Goal: Information Seeking & Learning: Find specific fact

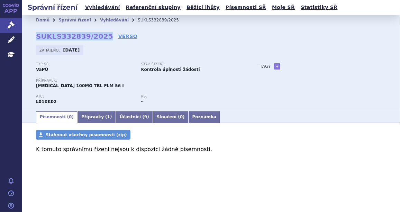
click at [100, 34] on strong "SUKLS332839/2025" at bounding box center [74, 36] width 77 height 8
drag, startPoint x: 99, startPoint y: 35, endPoint x: 37, endPoint y: 34, distance: 62.2
click at [37, 34] on strong "SUKLS332839/2025" at bounding box center [74, 36] width 77 height 8
copy strong "SUKLS332839/2025"
click at [118, 36] on link "VERSO" at bounding box center [127, 36] width 19 height 7
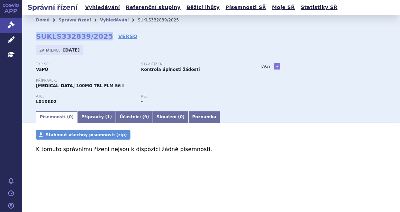
click at [99, 36] on strong "SUKLS332839/2025" at bounding box center [74, 36] width 77 height 8
drag, startPoint x: 37, startPoint y: 36, endPoint x: 101, endPoint y: 39, distance: 64.0
click at [101, 39] on div "Domů Správní řízení Vyhledávání SUKLS332839/2025 SUKLS332839/2025 VERSO [GEOGRA…" at bounding box center [211, 67] width 378 height 85
drag, startPoint x: 101, startPoint y: 39, endPoint x: 107, endPoint y: 57, distance: 19.4
click at [107, 57] on div "Zahájeno: [DATE]" at bounding box center [211, 51] width 350 height 13
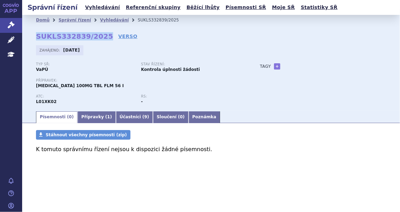
drag, startPoint x: 36, startPoint y: 38, endPoint x: 99, endPoint y: 38, distance: 62.9
click at [99, 38] on strong "SUKLS332839/2025" at bounding box center [74, 36] width 77 height 8
copy strong "SUKLS332839/2025"
